Goal: Task Accomplishment & Management: Complete application form

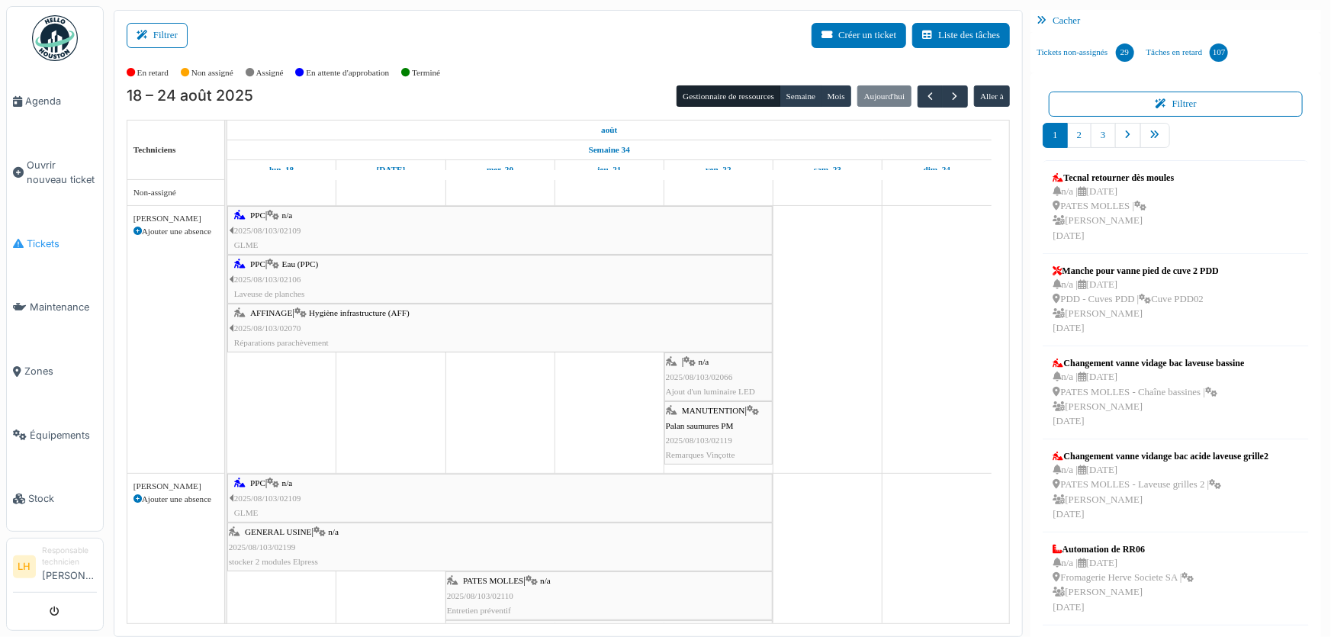
click at [45, 237] on span "Tickets" at bounding box center [62, 244] width 70 height 14
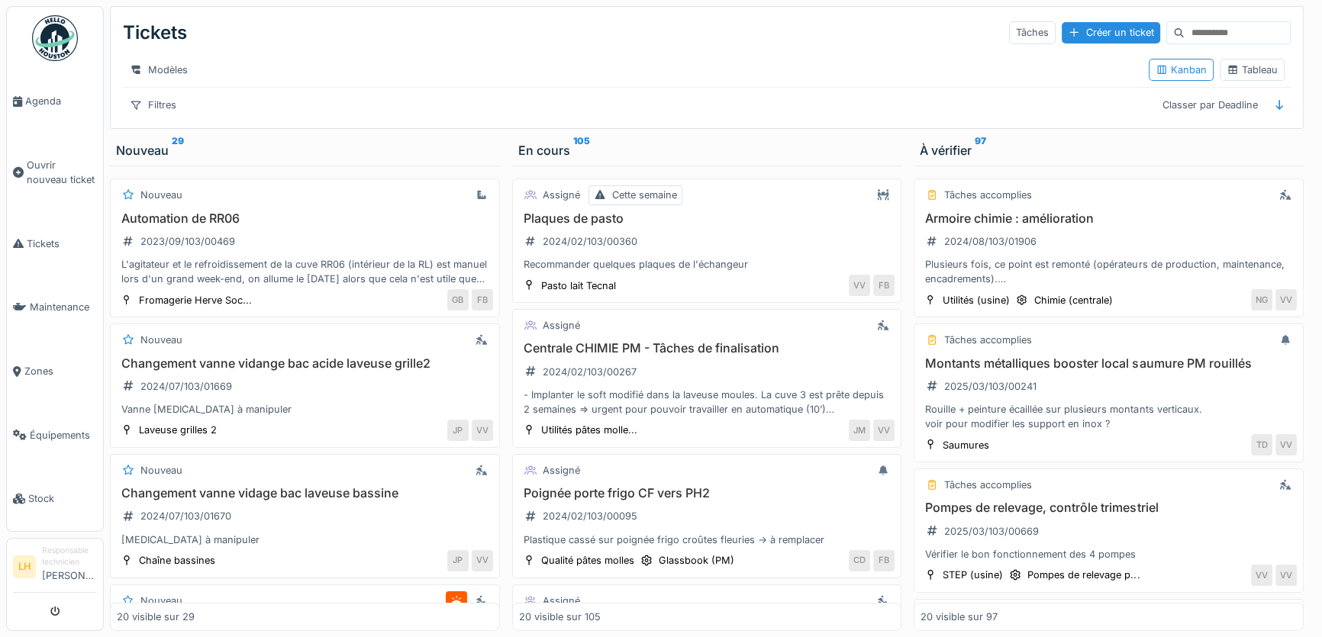
click at [1184, 29] on input at bounding box center [1236, 32] width 105 height 21
click at [1184, 30] on input at bounding box center [1236, 32] width 105 height 21
click at [1235, 77] on div "Tableau" at bounding box center [1251, 70] width 51 height 14
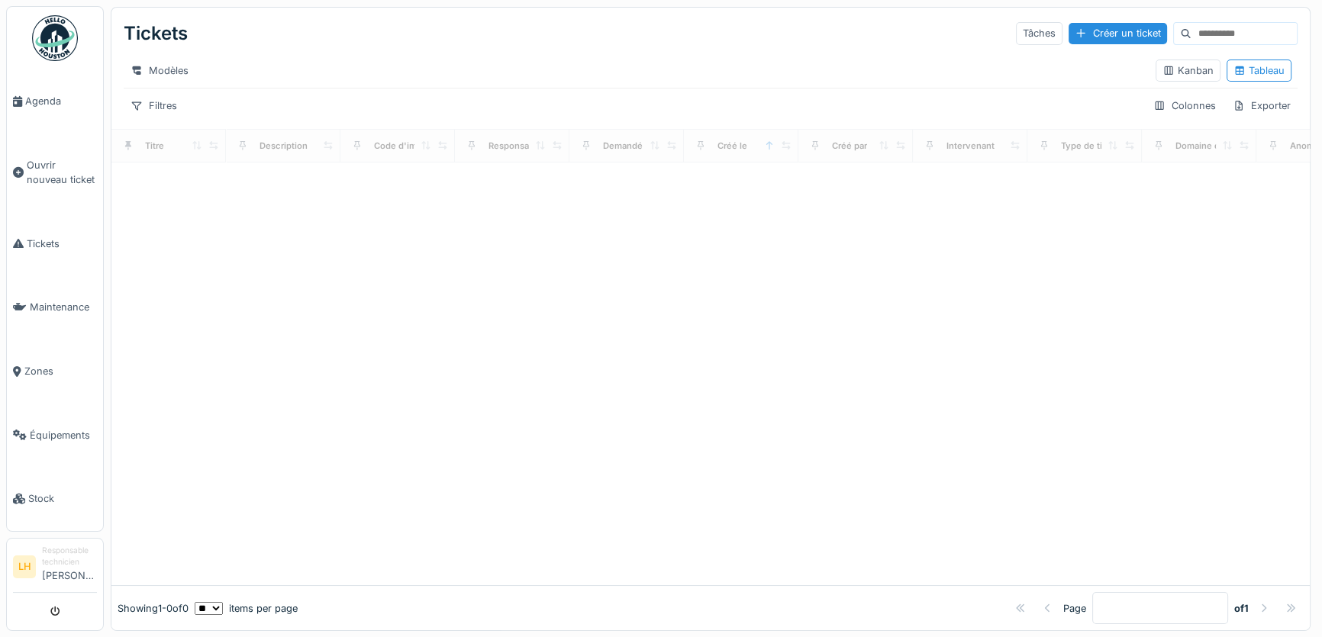
click at [1191, 38] on input at bounding box center [1243, 33] width 105 height 21
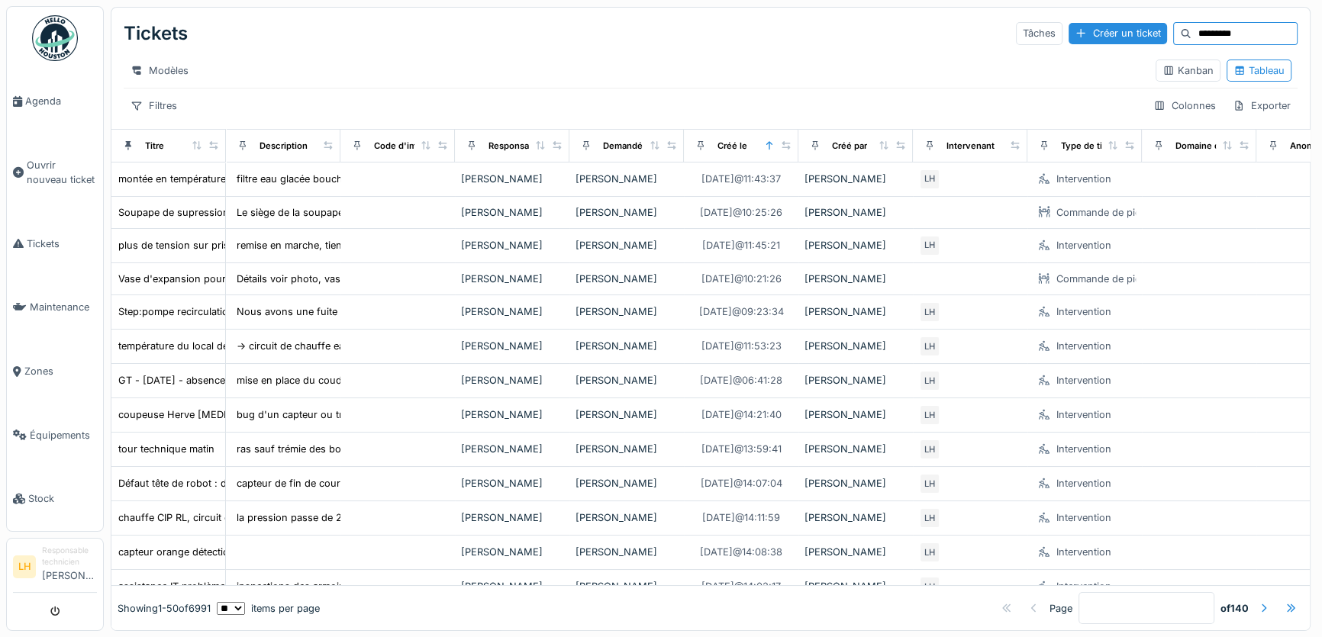
type input "*********"
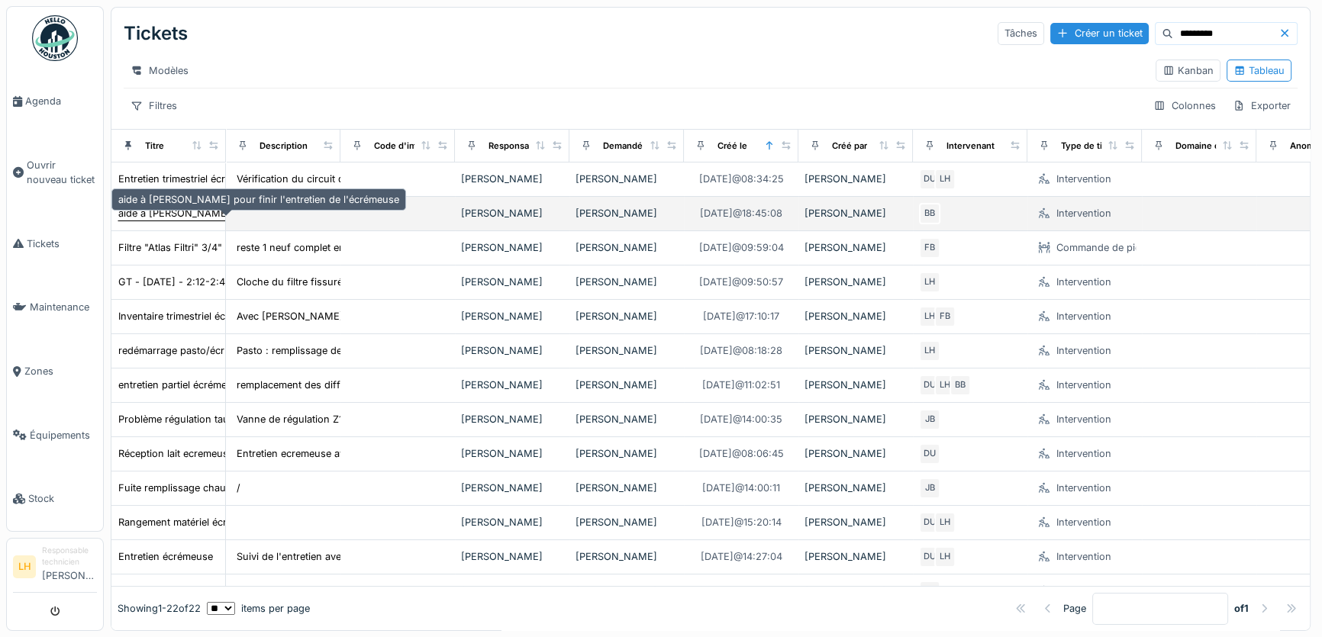
click at [167, 221] on div "aide à Dan pour finir l'entretien de l'écrémeuse" at bounding box center [258, 213] width 281 height 14
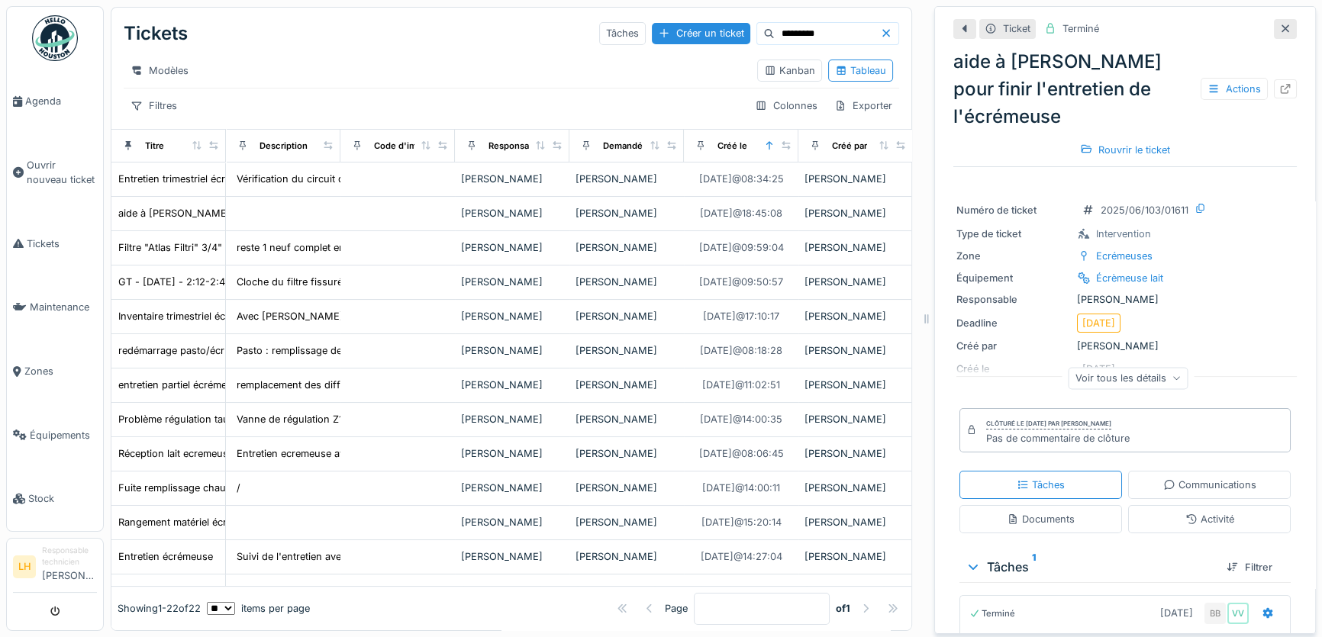
click at [507, 117] on div "Filtres Colonnes Exporter" at bounding box center [511, 106] width 775 height 22
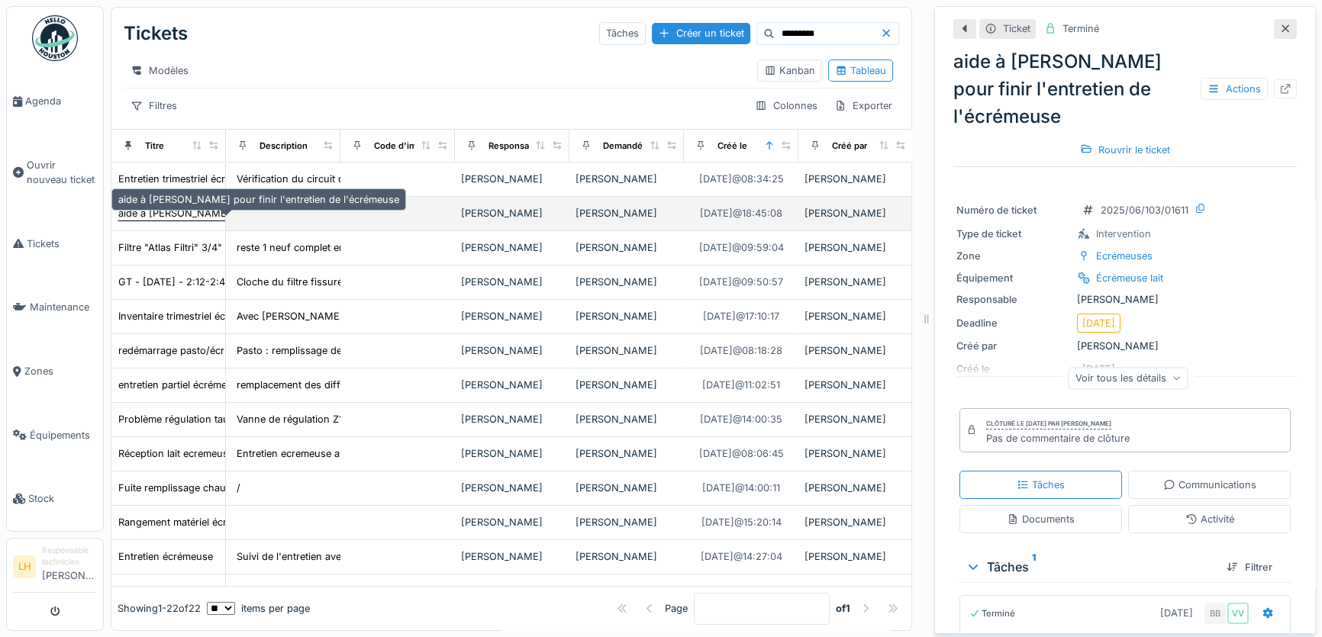
click at [195, 221] on div "aide à Dan pour finir l'entretien de l'écrémeuse" at bounding box center [258, 213] width 281 height 14
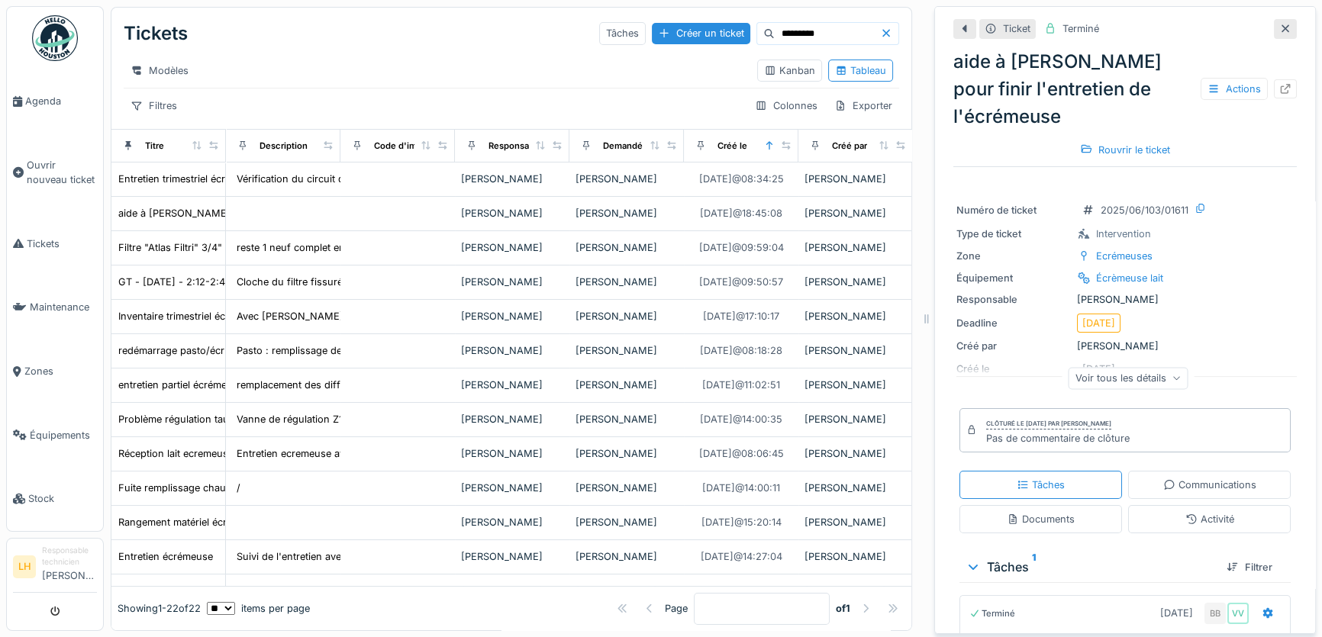
click at [1279, 29] on icon at bounding box center [1285, 29] width 12 height 10
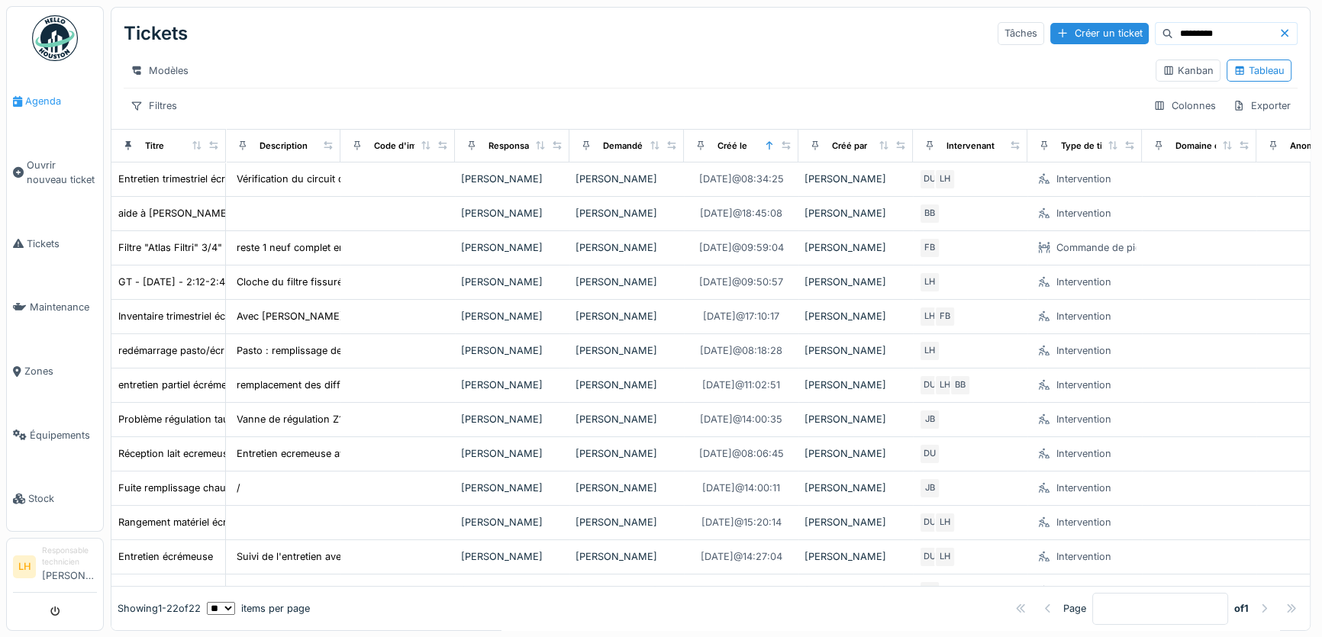
click at [46, 99] on span "Agenda" at bounding box center [61, 101] width 72 height 14
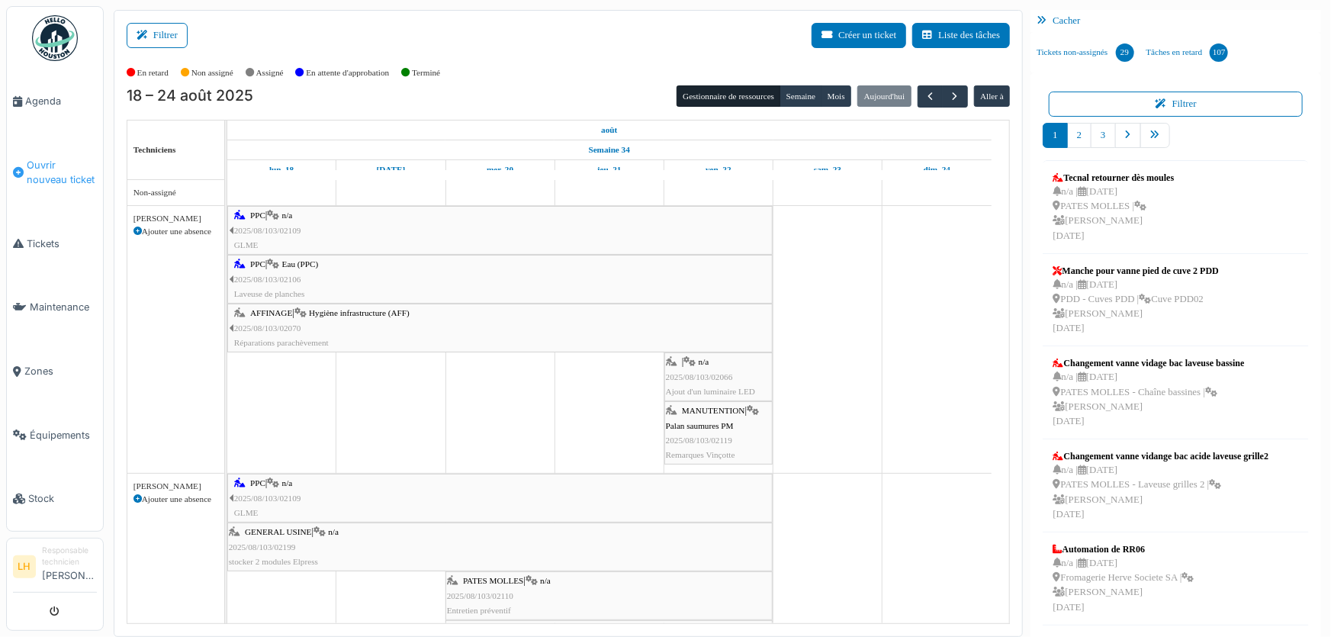
click at [53, 161] on span "Ouvrir nouveau ticket" at bounding box center [62, 172] width 70 height 29
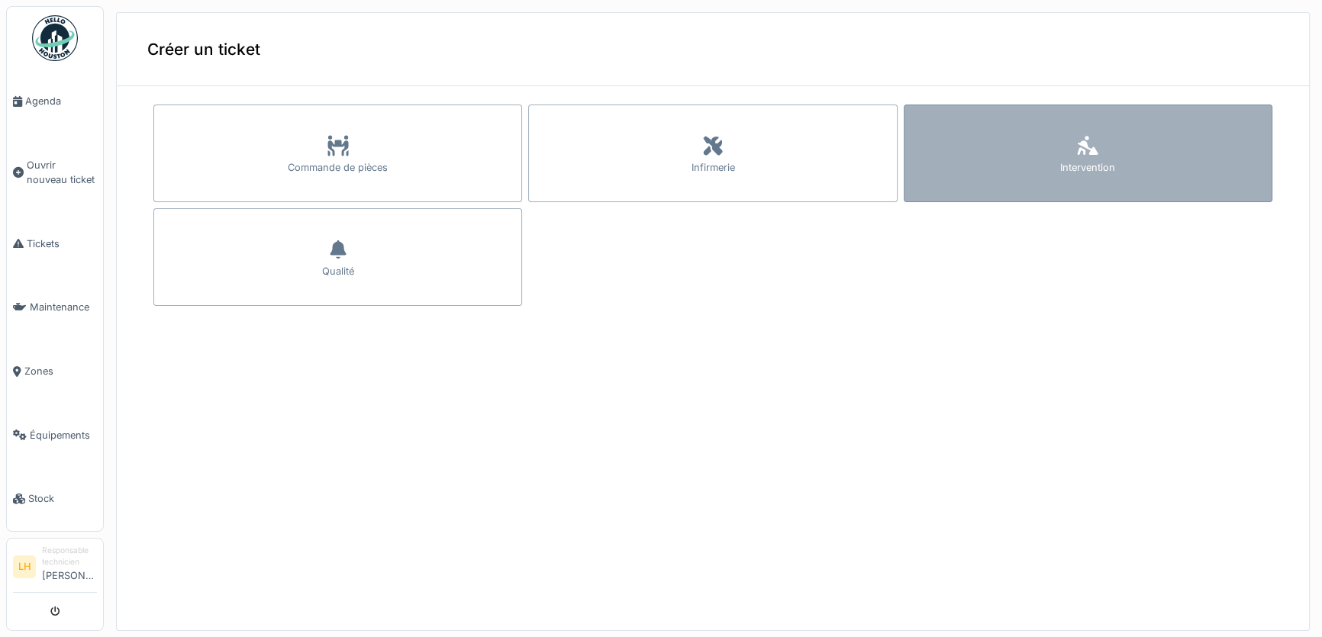
click at [1085, 145] on div "Intervention" at bounding box center [1087, 154] width 369 height 98
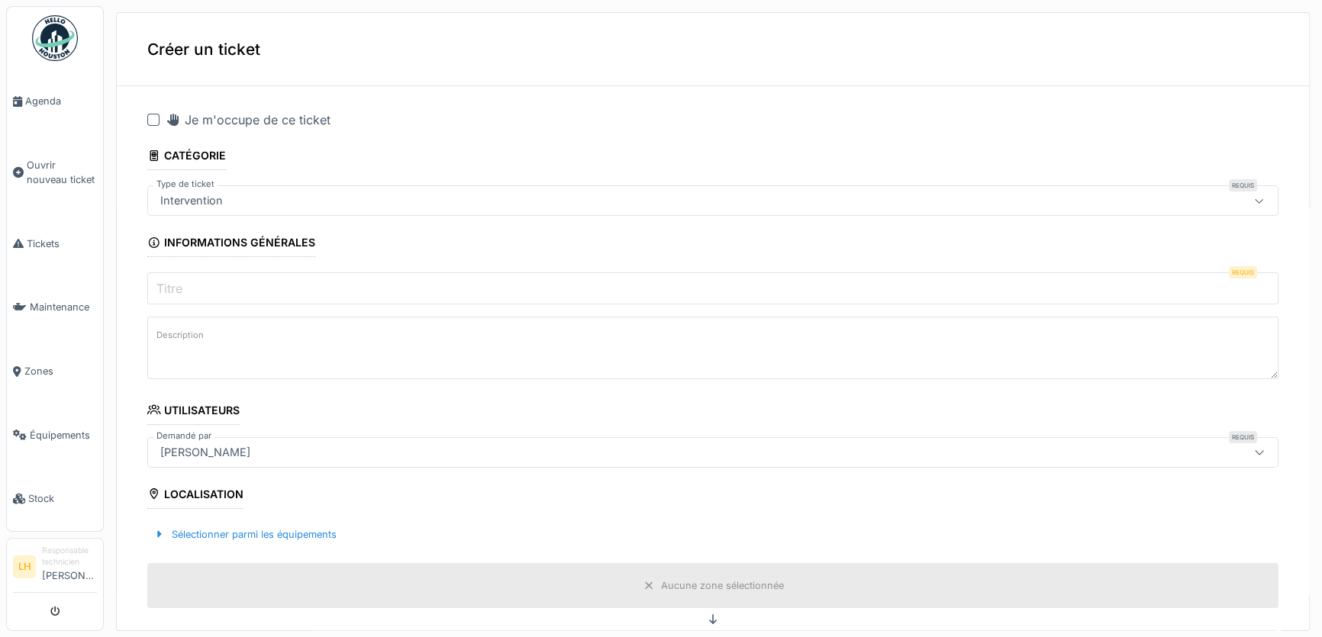
click at [156, 118] on div at bounding box center [153, 120] width 12 height 12
click at [218, 292] on input "Titre" at bounding box center [712, 288] width 1131 height 32
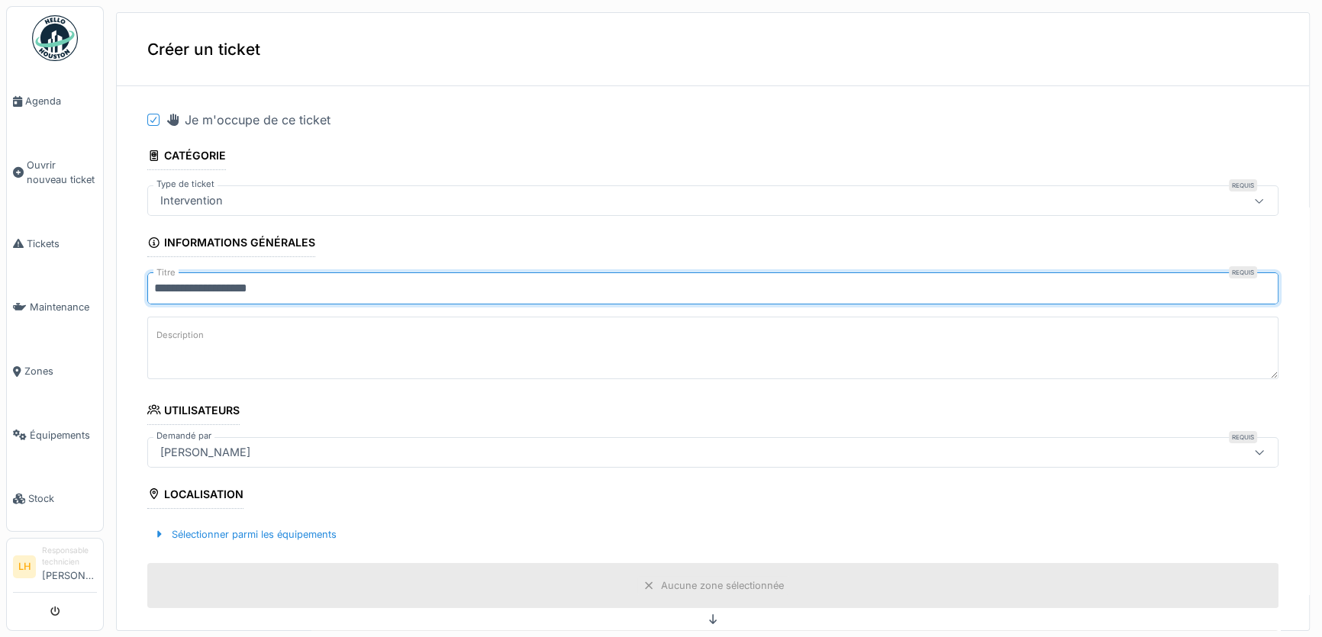
type input "**********"
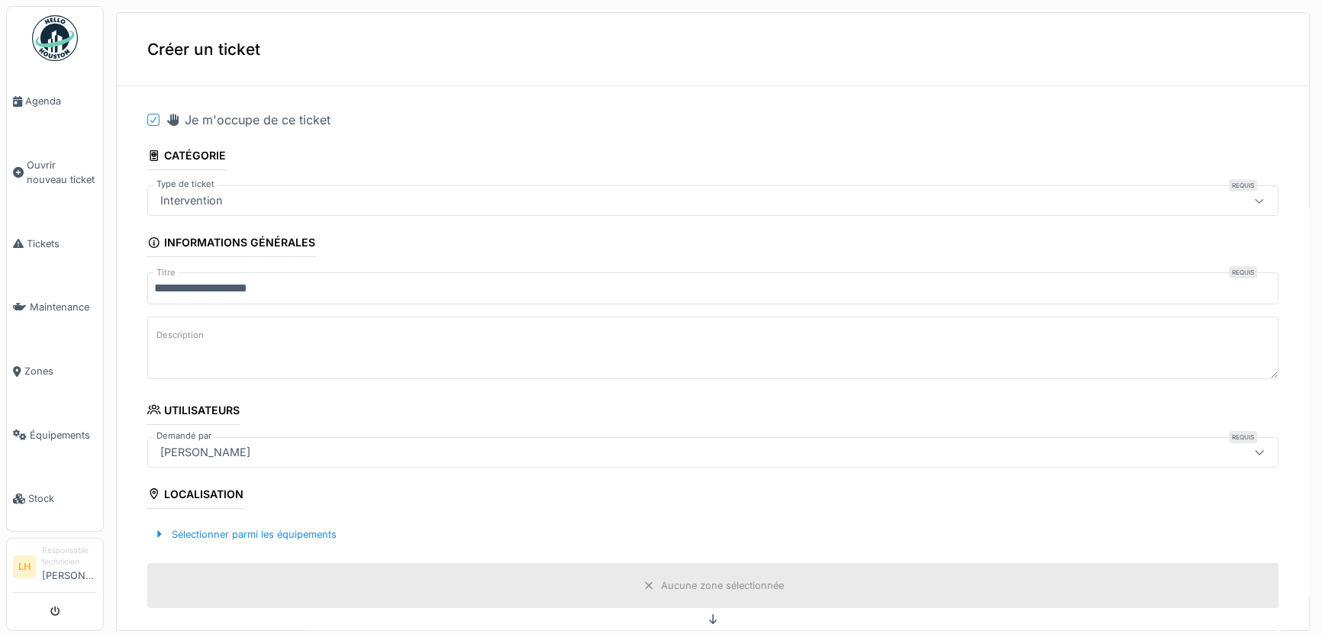
click at [211, 336] on textarea "Description" at bounding box center [712, 348] width 1131 height 63
click at [183, 336] on textarea "**********" at bounding box center [712, 348] width 1131 height 63
click at [369, 340] on textarea "**********" at bounding box center [712, 348] width 1131 height 63
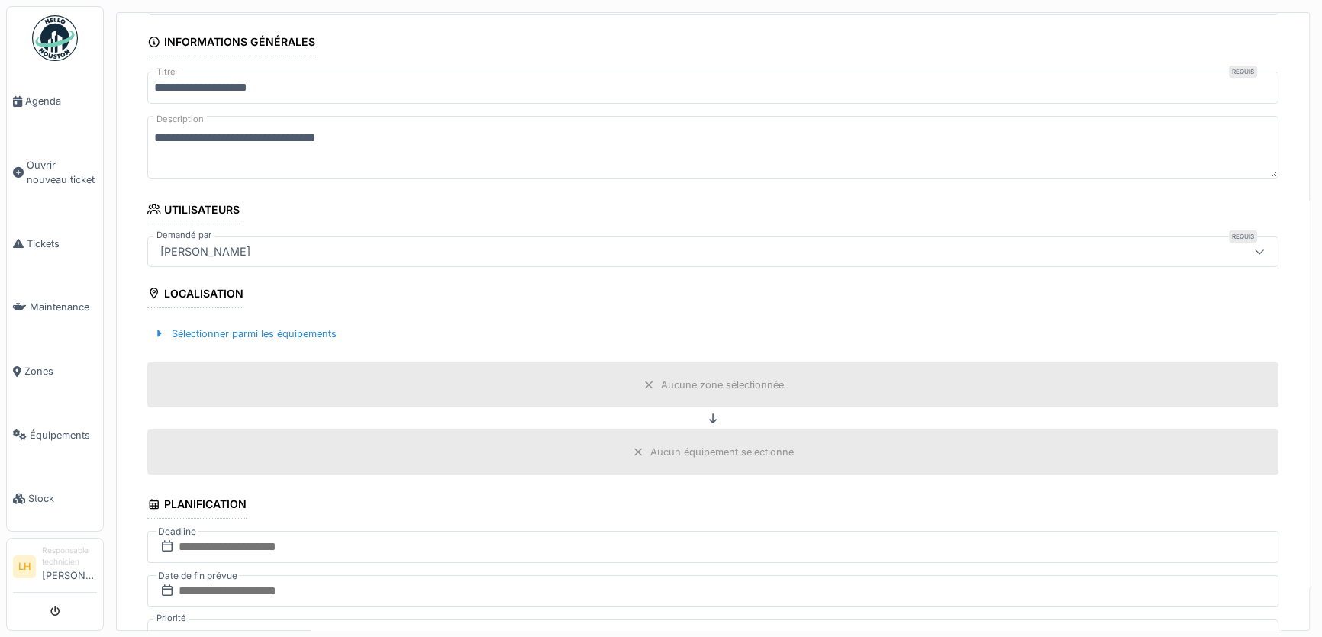
scroll to position [208, 0]
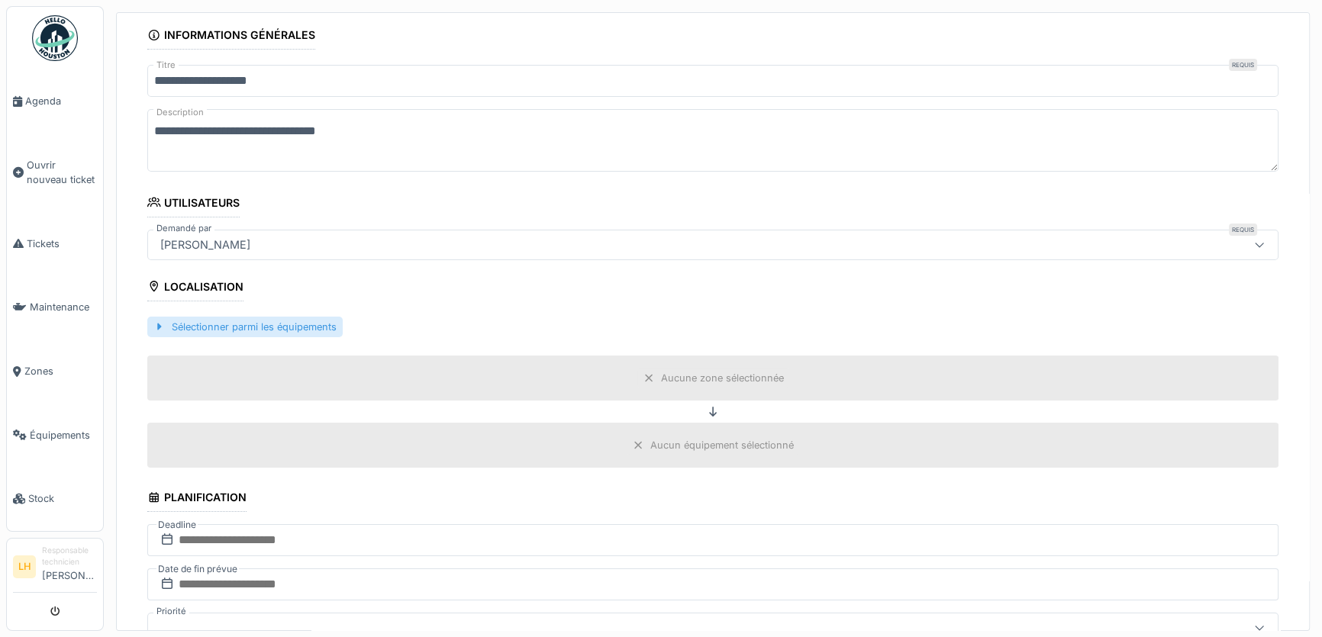
type textarea "**********"
click at [215, 328] on div "Sélectionner parmi les équipements" at bounding box center [244, 327] width 195 height 21
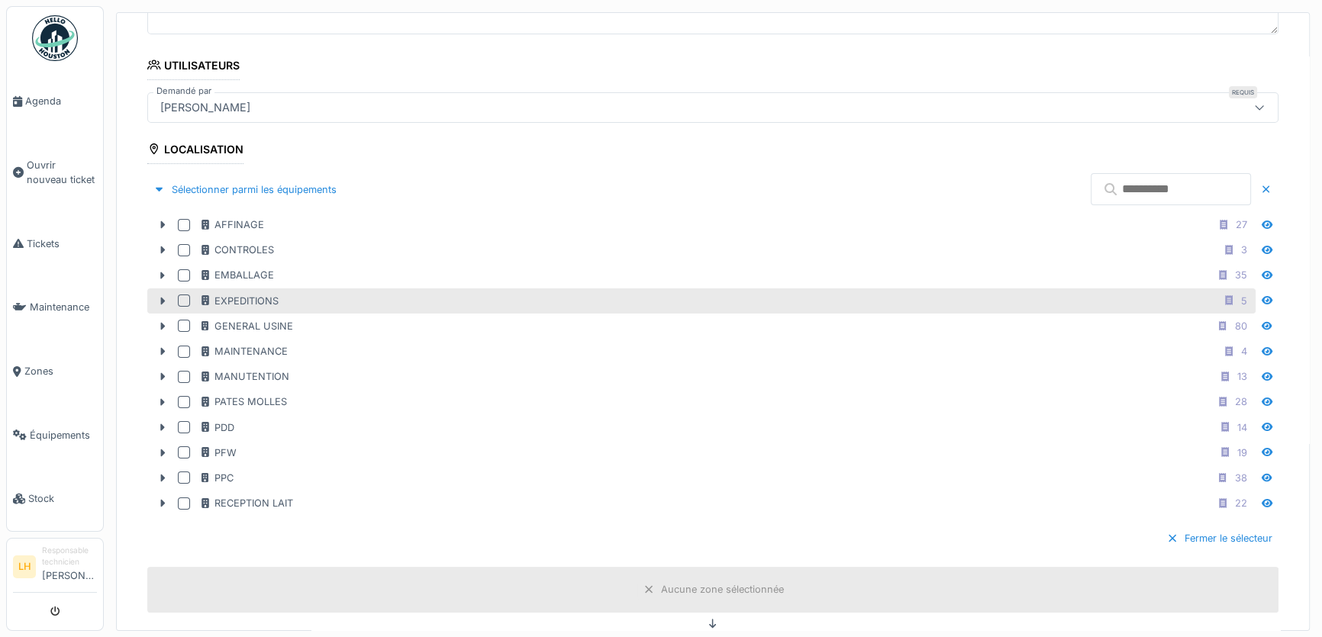
scroll to position [346, 0]
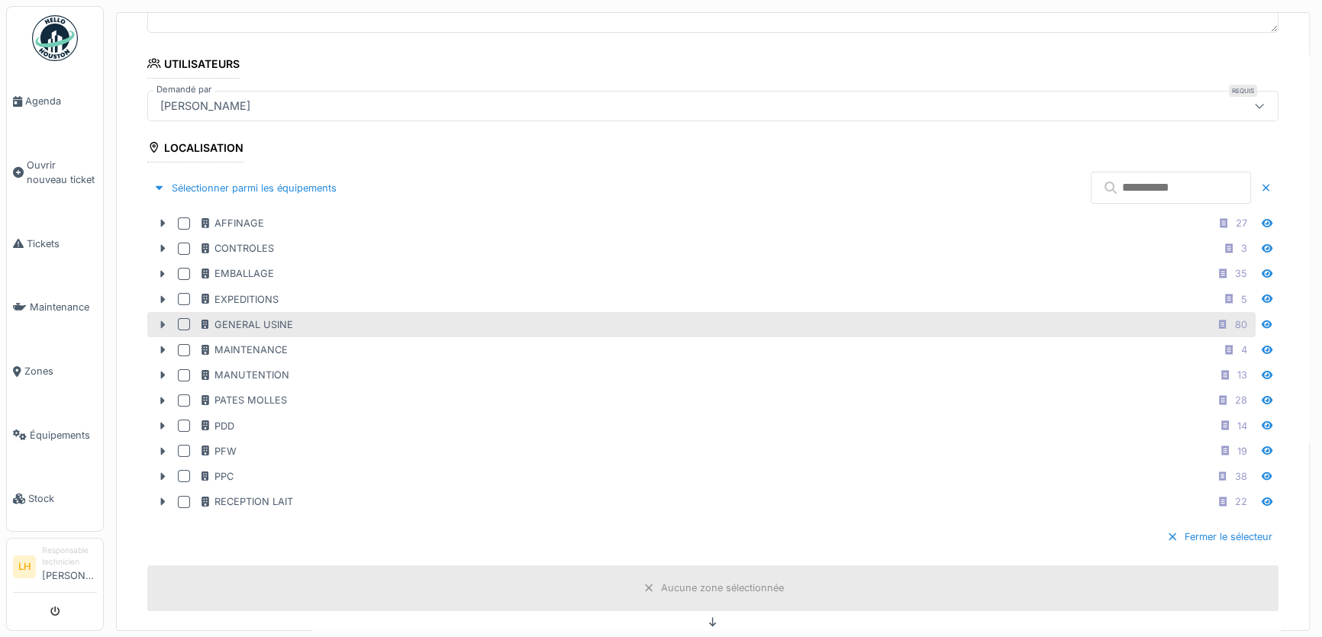
click at [159, 329] on div at bounding box center [162, 325] width 24 height 16
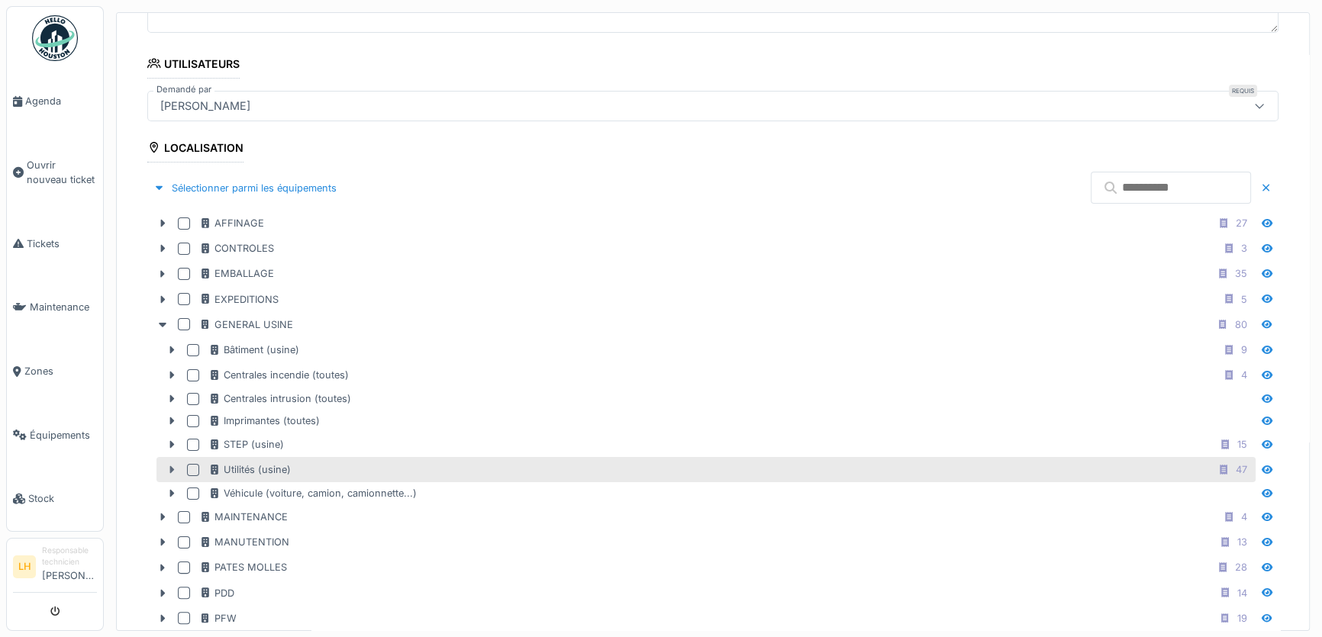
click at [167, 472] on div at bounding box center [171, 470] width 24 height 16
click at [188, 465] on div at bounding box center [193, 470] width 12 height 12
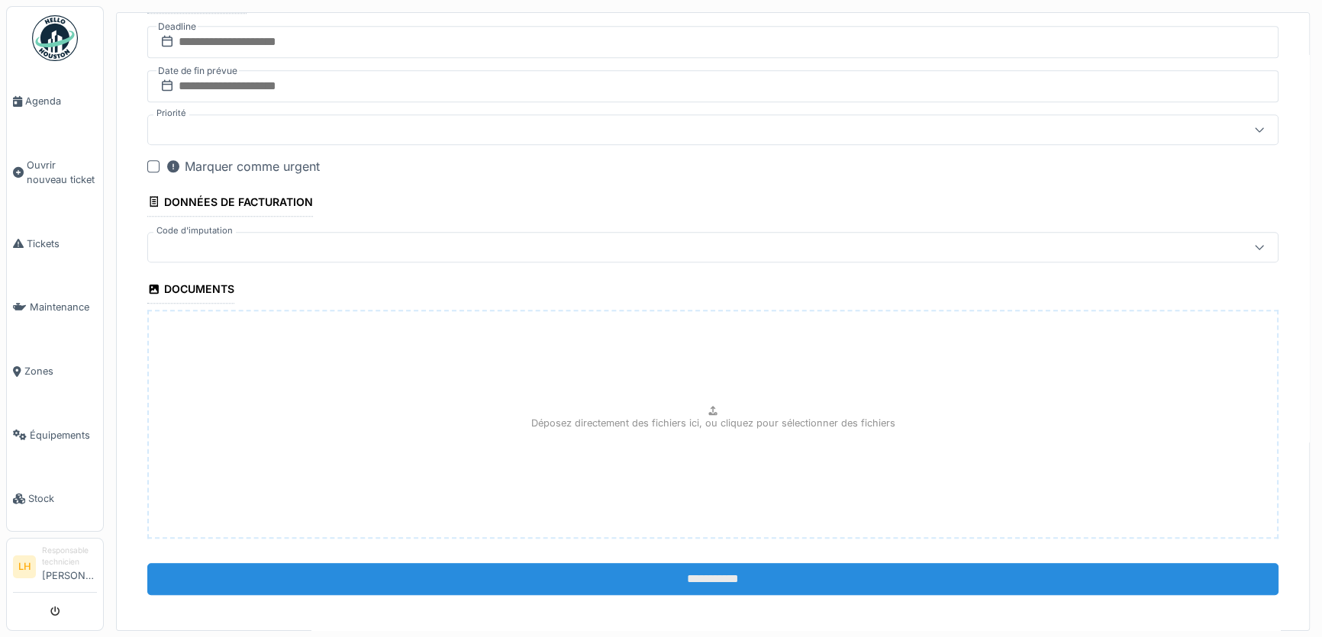
scroll to position [4, 0]
click at [702, 569] on input "**********" at bounding box center [712, 579] width 1131 height 32
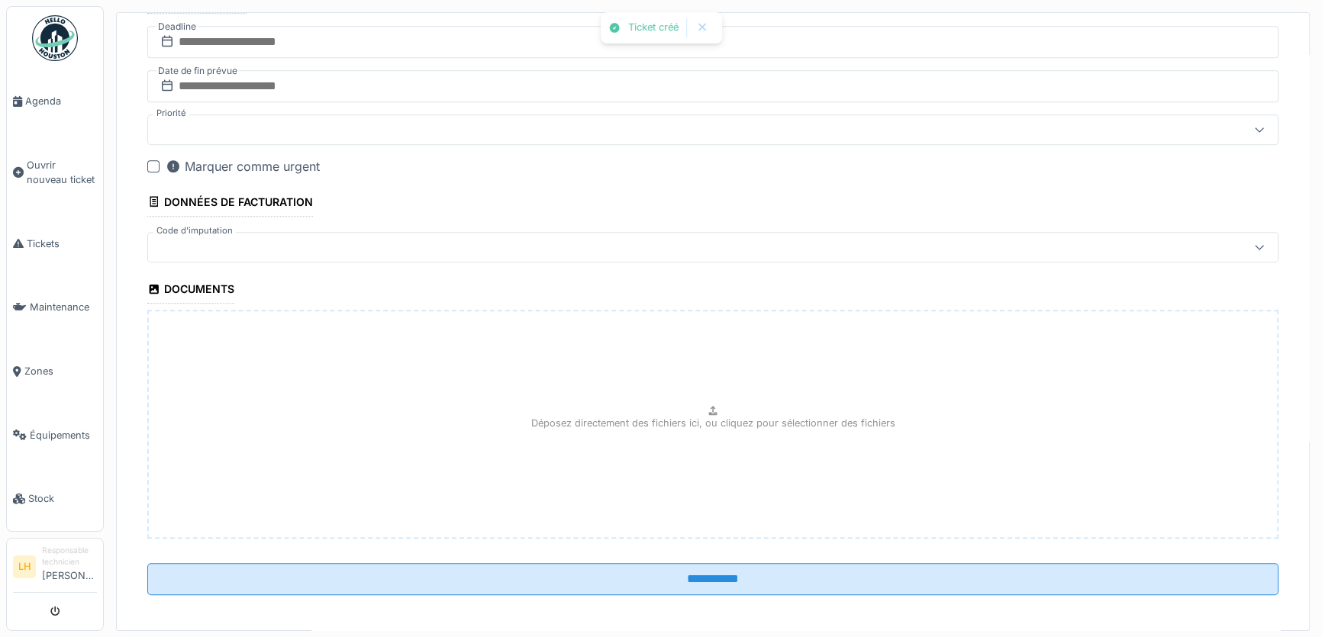
scroll to position [1236, 0]
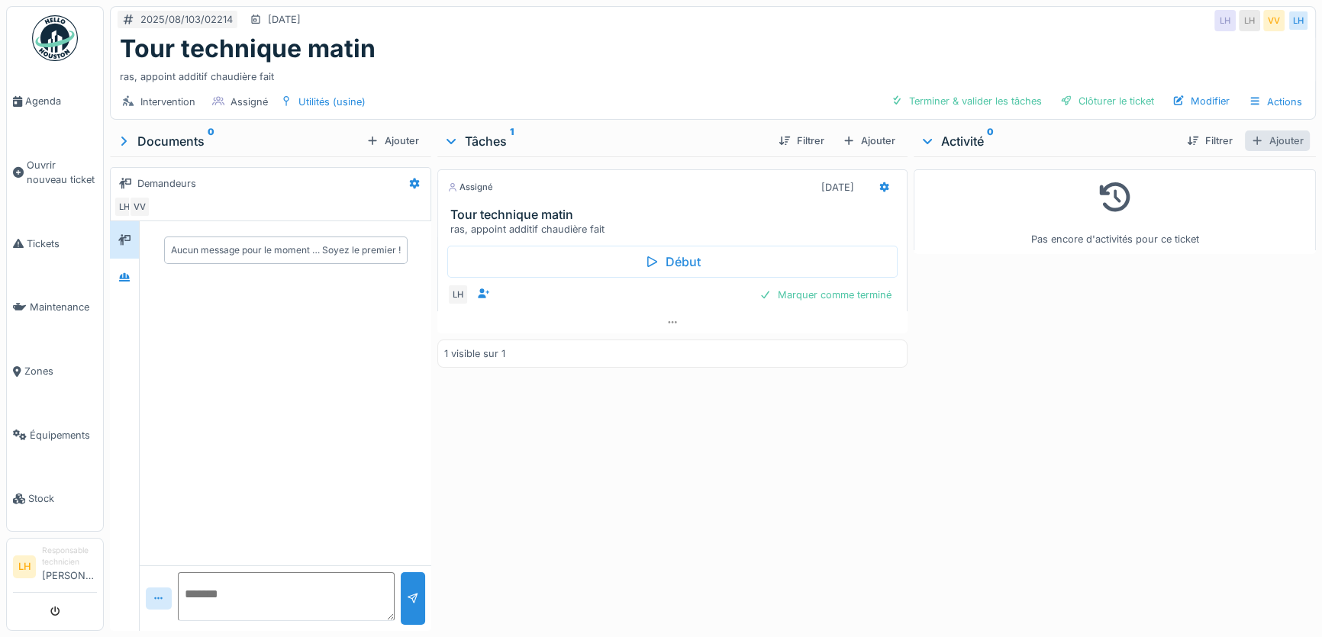
click at [1262, 145] on div "Ajouter" at bounding box center [1276, 140] width 65 height 21
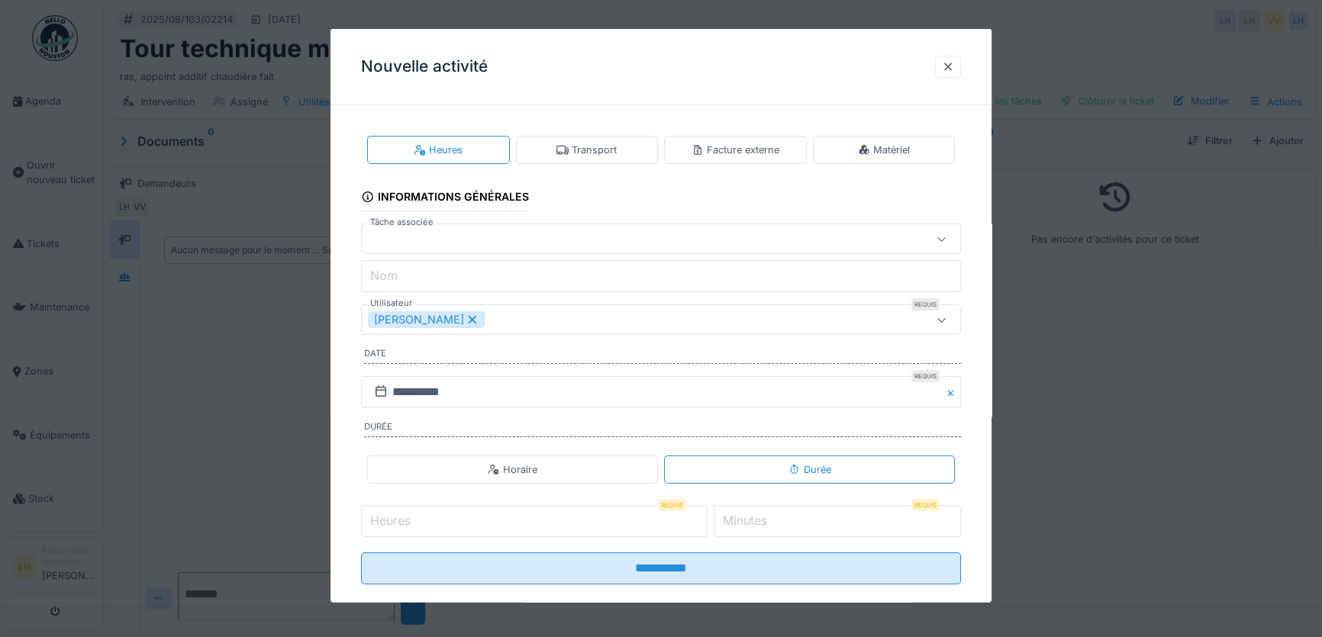
click at [395, 518] on label "Heures" at bounding box center [390, 520] width 47 height 18
click at [395, 518] on input "Heures" at bounding box center [534, 521] width 346 height 32
type input "*"
click at [492, 528] on input "*" at bounding box center [534, 521] width 346 height 32
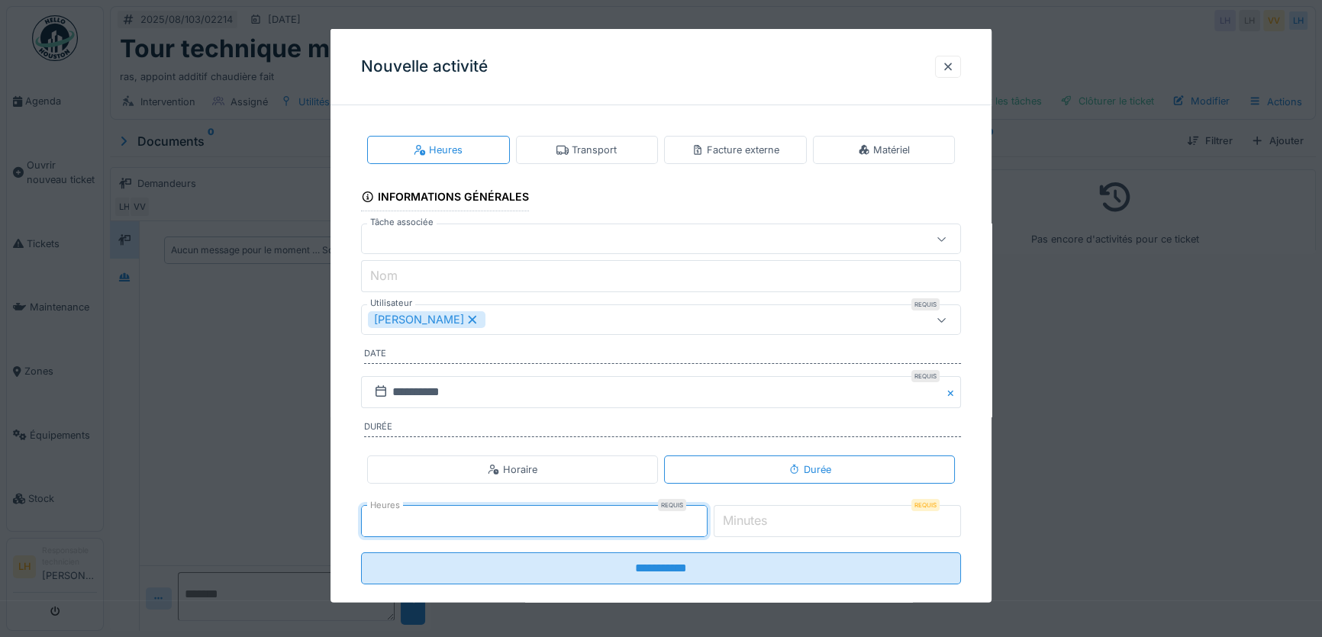
type input "*"
click at [770, 522] on label "Minutes" at bounding box center [745, 520] width 50 height 18
click at [771, 522] on input "Minutes" at bounding box center [837, 521] width 248 height 32
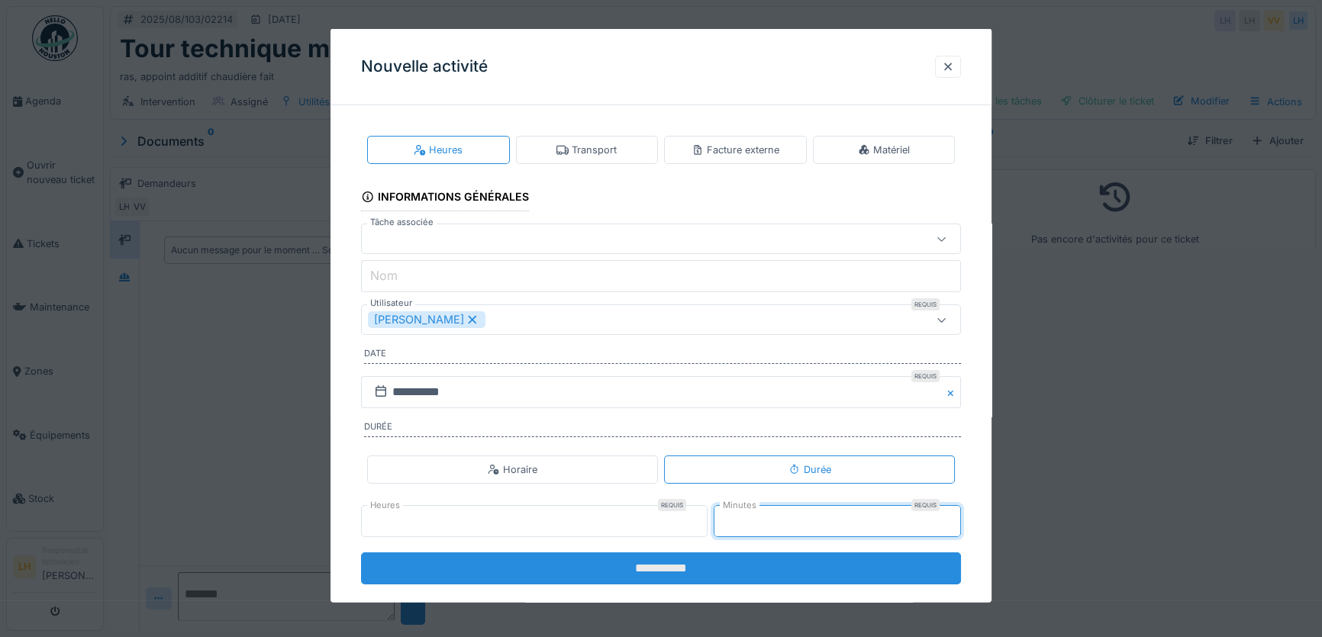
type input "*"
click at [678, 561] on input "**********" at bounding box center [661, 568] width 600 height 32
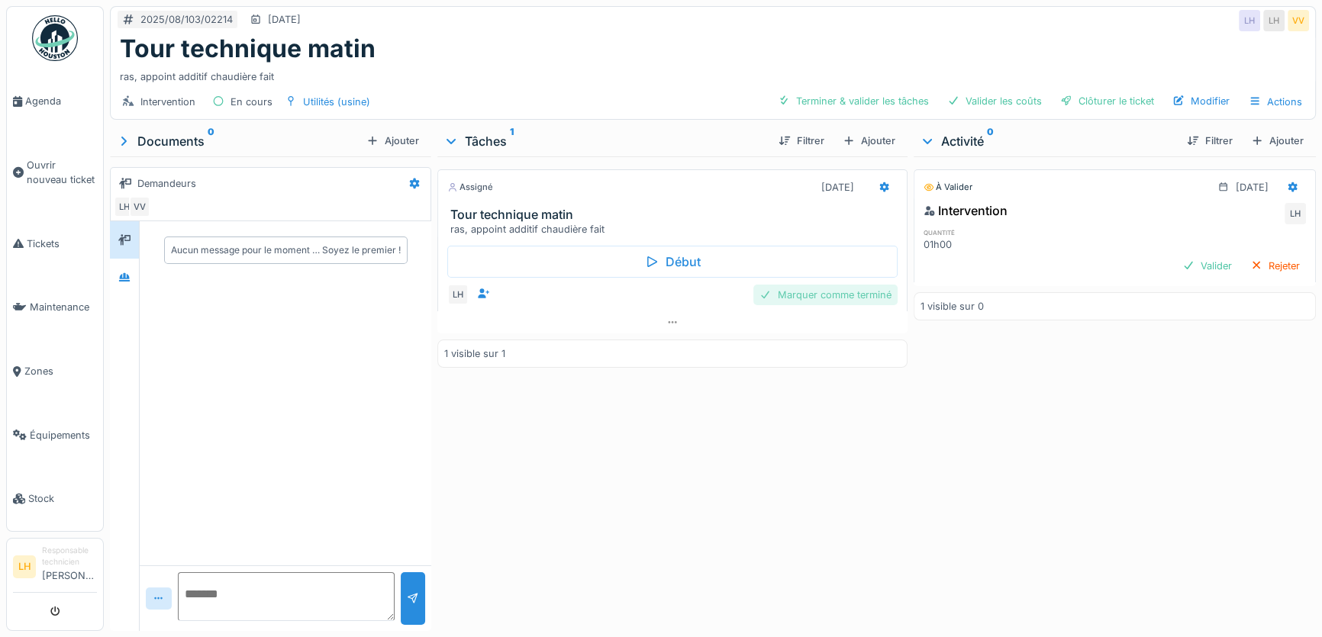
click at [817, 290] on div "Marquer comme terminé" at bounding box center [825, 295] width 144 height 21
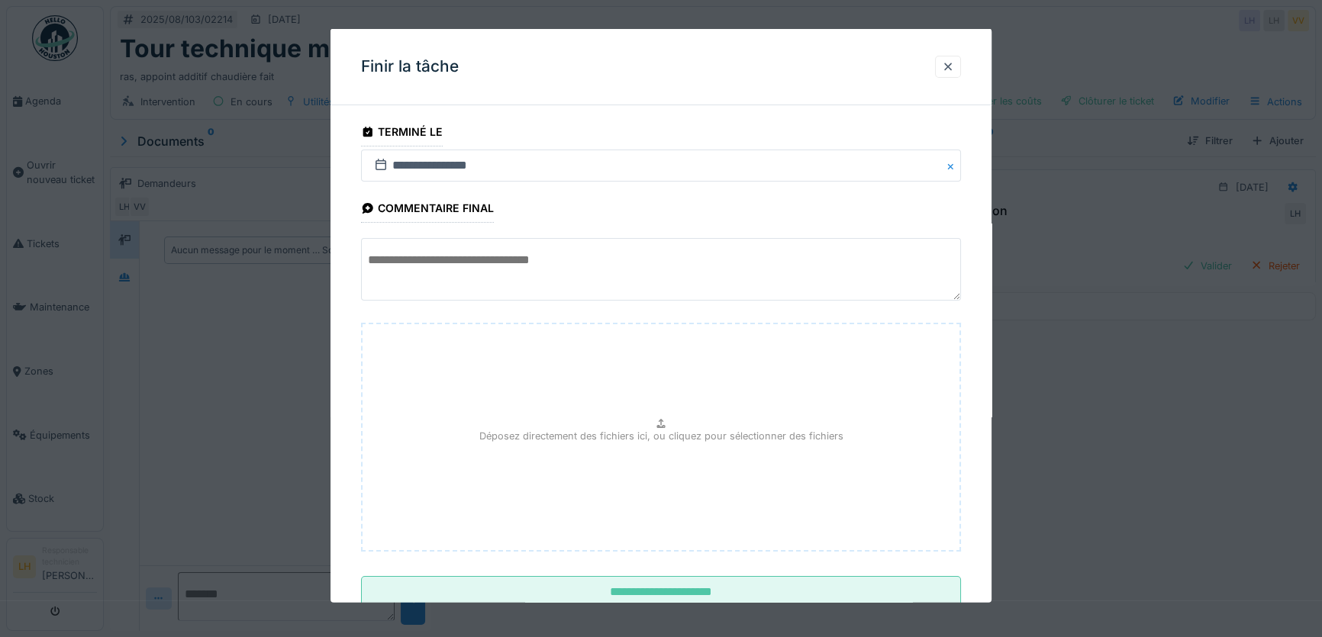
click at [726, 605] on div at bounding box center [661, 318] width 1322 height 637
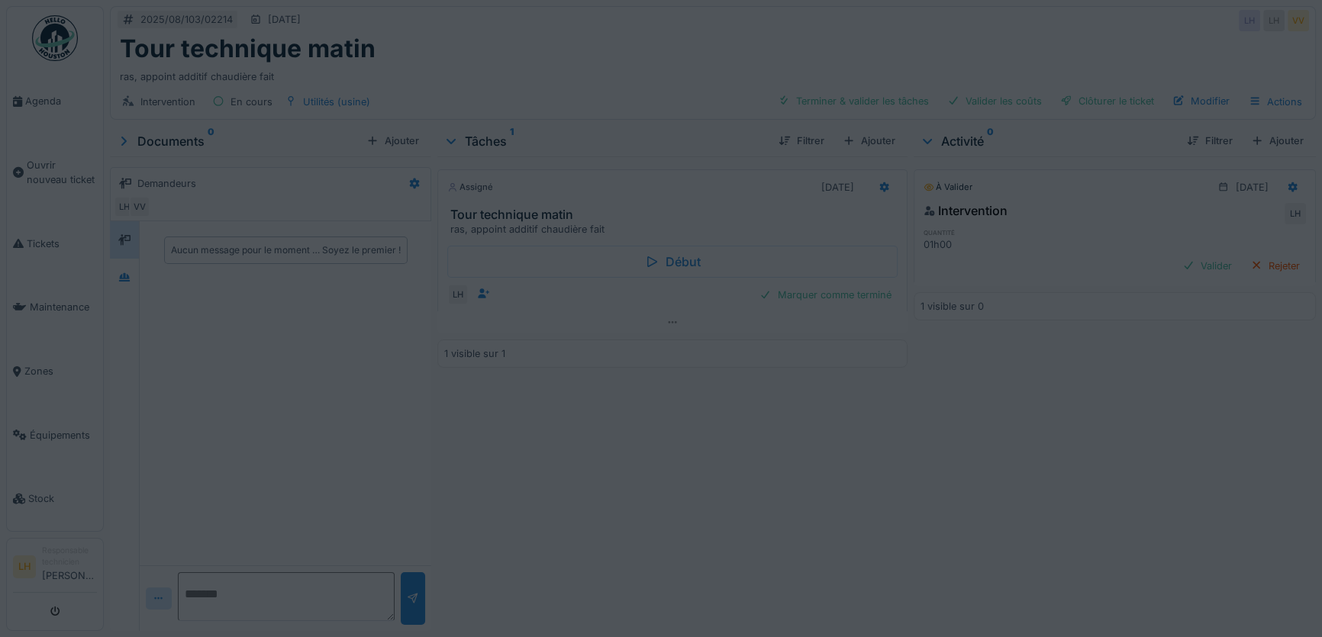
click at [723, 602] on div "Annuler 2025/08/103/02214 [DATE] LH LH VV Tour technique matin ras, appoint add…" at bounding box center [713, 318] width 1218 height 637
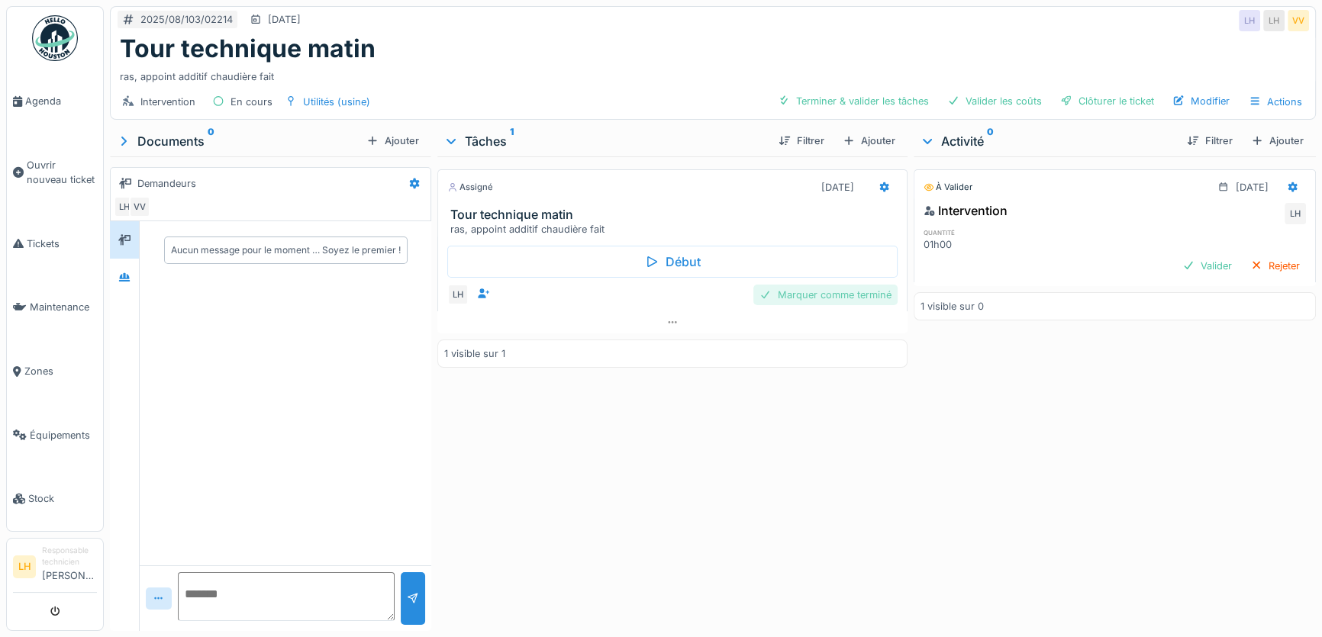
click at [824, 289] on div "Marquer comme terminé" at bounding box center [825, 295] width 144 height 21
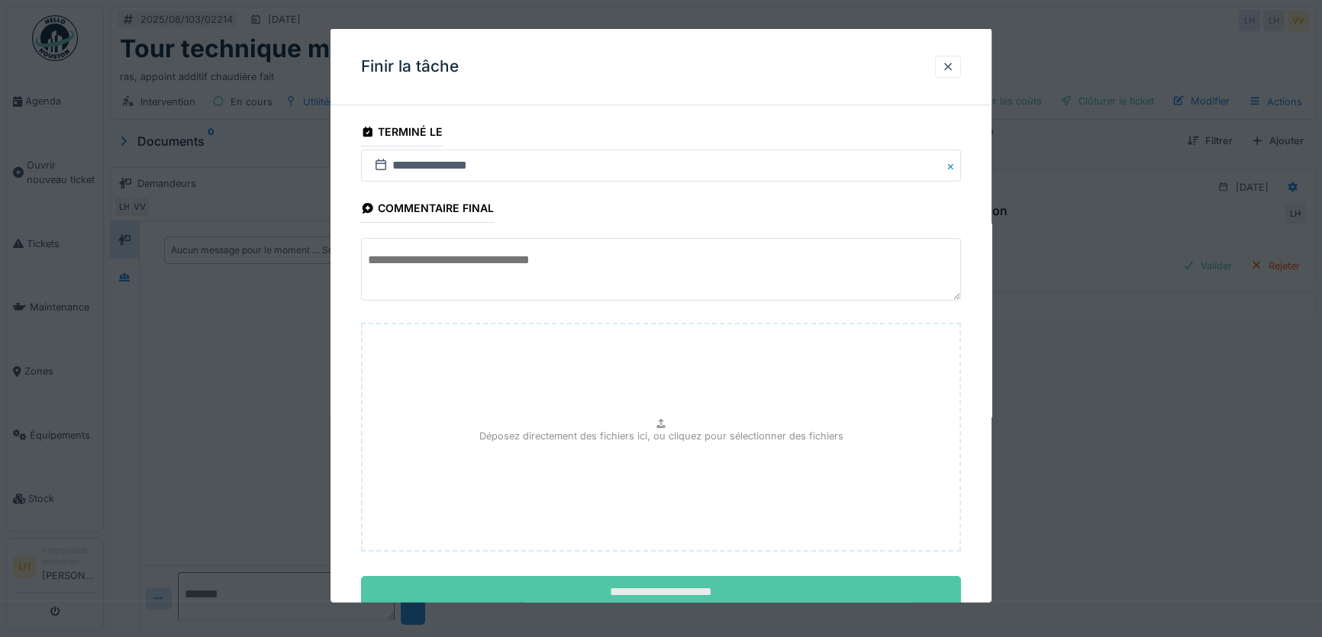
click at [660, 590] on input "**********" at bounding box center [661, 592] width 600 height 32
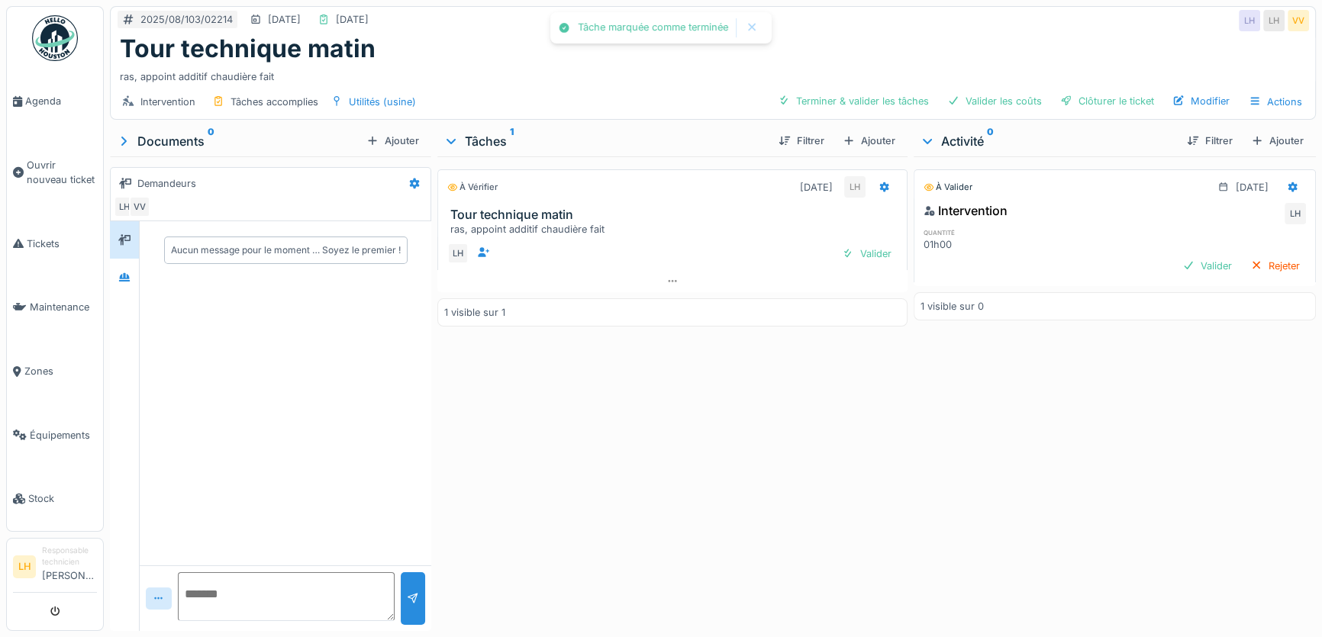
click at [698, 446] on div "À vérifier [DATE] LH Tour technique matin ras, appoint additif chaudière fait L…" at bounding box center [672, 390] width 470 height 468
